Goal: Use online tool/utility: Utilize a website feature to perform a specific function

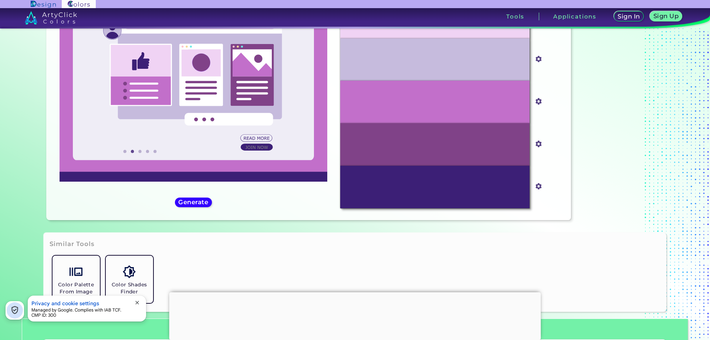
scroll to position [37, 0]
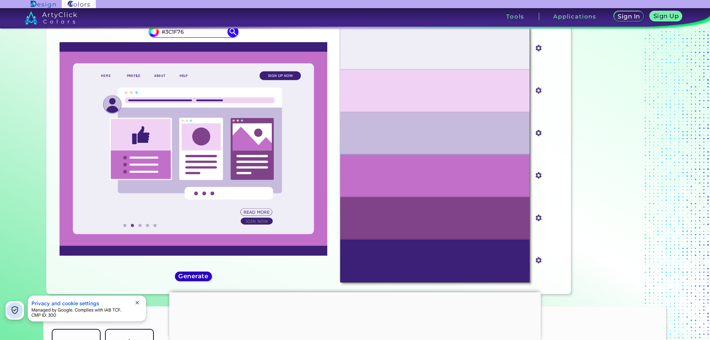
click at [188, 276] on h5 "Generate" at bounding box center [193, 276] width 30 height 6
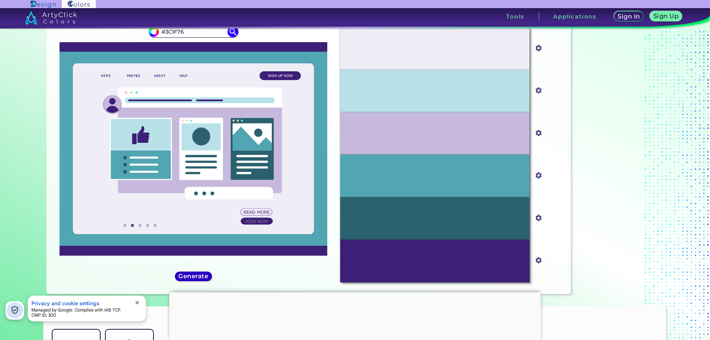
click at [188, 276] on h5 "Generate" at bounding box center [193, 276] width 31 height 6
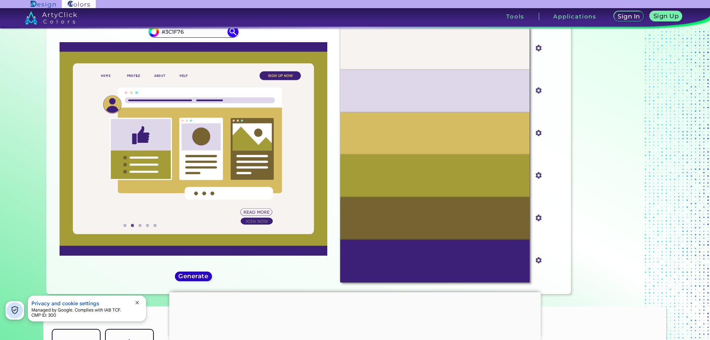
click at [188, 276] on h5 "Generate" at bounding box center [193, 276] width 31 height 6
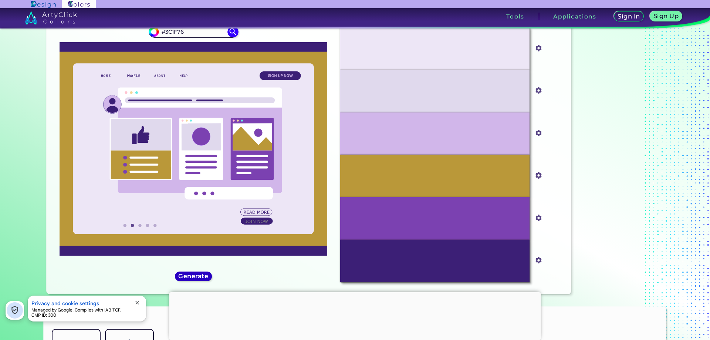
click at [188, 276] on h5 "Generate" at bounding box center [193, 276] width 31 height 6
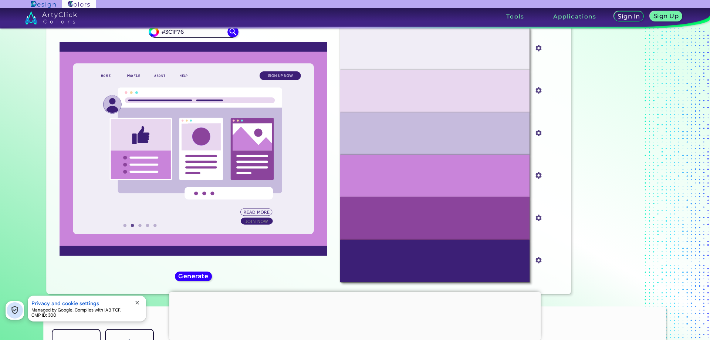
scroll to position [0, 0]
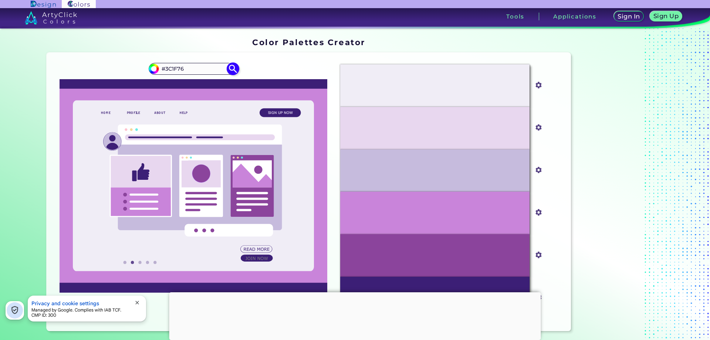
click at [202, 69] on input "#3C1F76" at bounding box center [193, 69] width 69 height 10
paste input "282579"
type input "#282579"
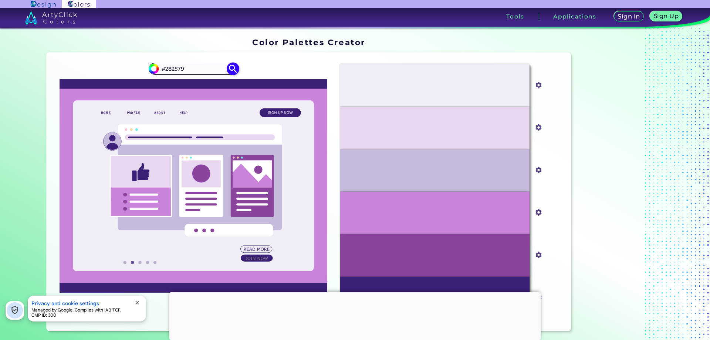
type input "#282579"
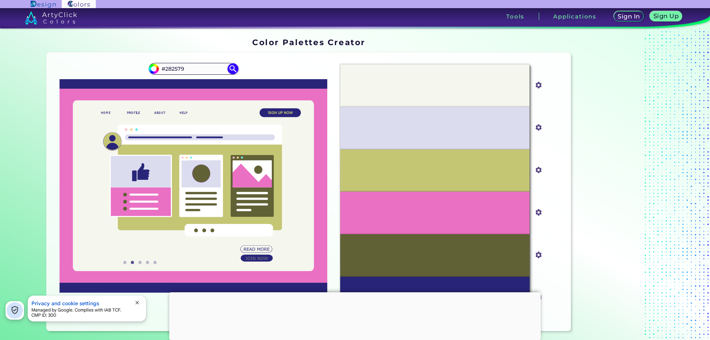
click at [45, 16] on img at bounding box center [51, 17] width 52 height 13
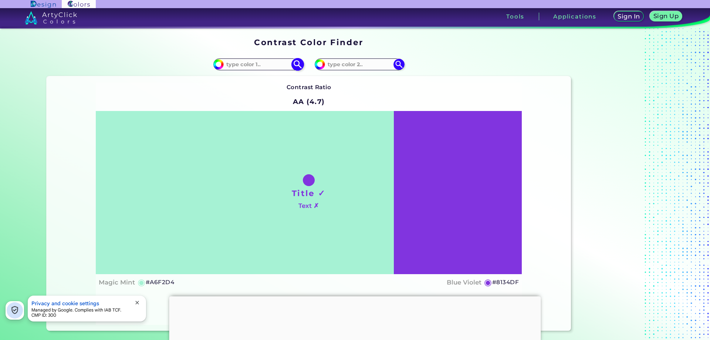
click at [257, 64] on input at bounding box center [258, 64] width 69 height 10
paste input "#282579"
type input "#282579"
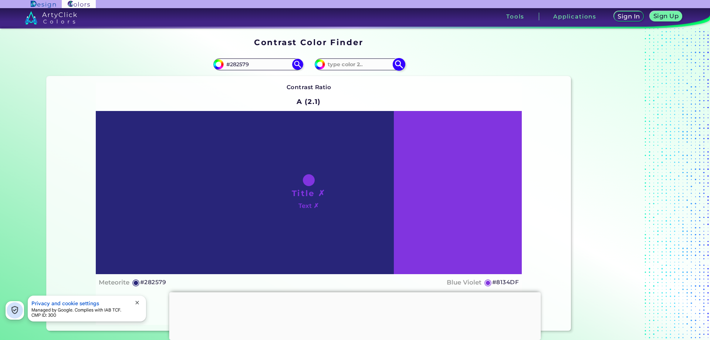
click at [372, 66] on input at bounding box center [359, 64] width 69 height 10
paste input "#9E7BFF<p style="position: absolute; z-index: 10; top: 12px; left: 95px; transf…"
click at [369, 66] on input "#9E7BFF<p style="position: absolute; z-index: 10; top: 12px; left: 95px; transf…" at bounding box center [359, 64] width 69 height 10
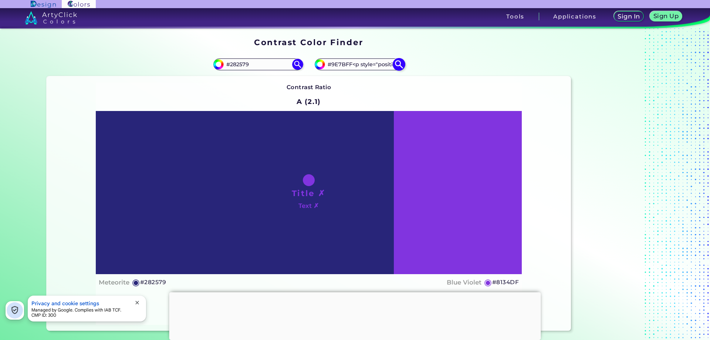
paste input
type input "#9E7BFF"
type input "#9e7bff"
